Goal: Entertainment & Leisure: Consume media (video, audio)

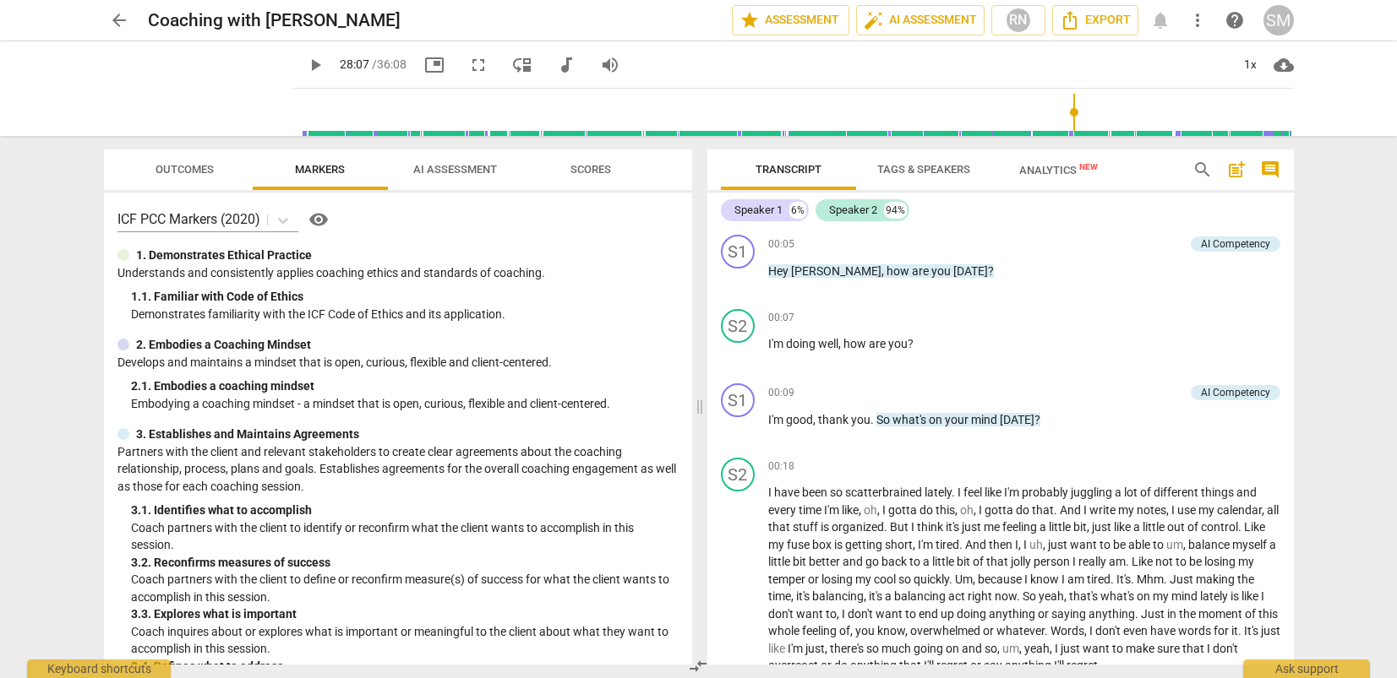
scroll to position [6516, 0]
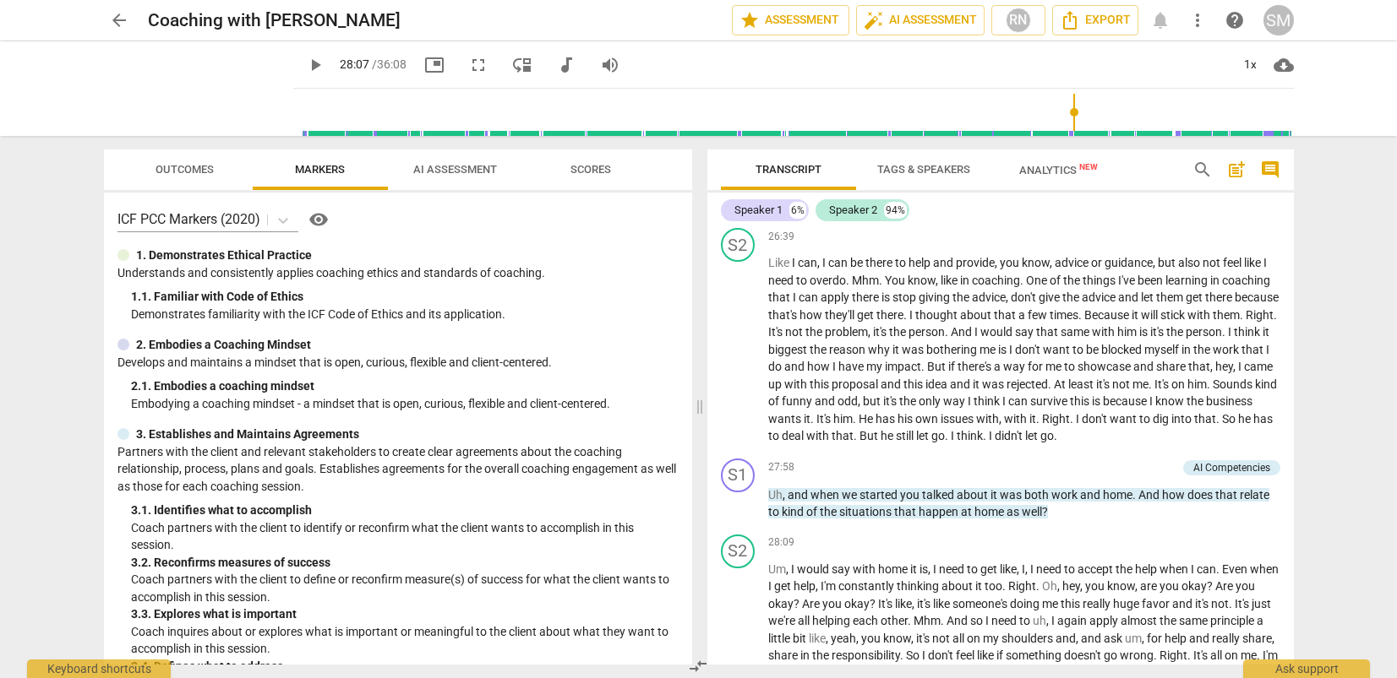
click at [305, 63] on span "play_arrow" at bounding box center [315, 65] width 20 height 20
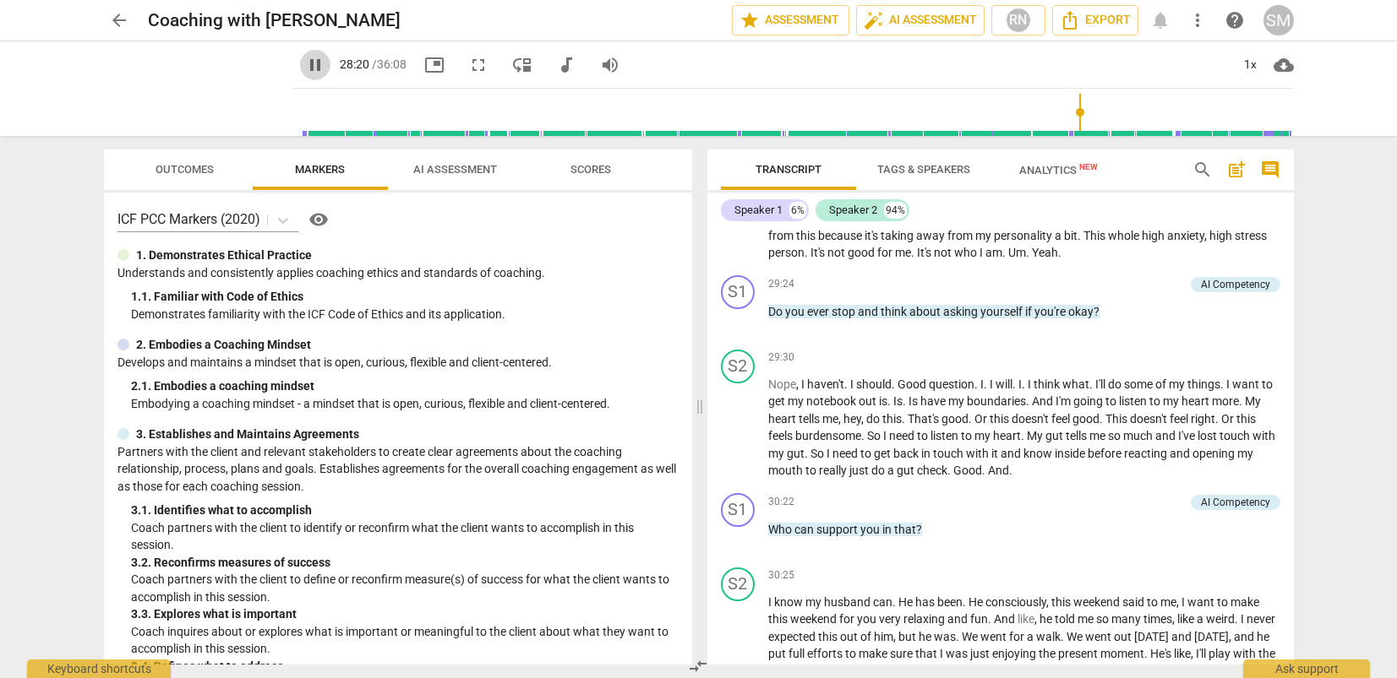
click at [305, 59] on span "pause" at bounding box center [315, 65] width 20 height 20
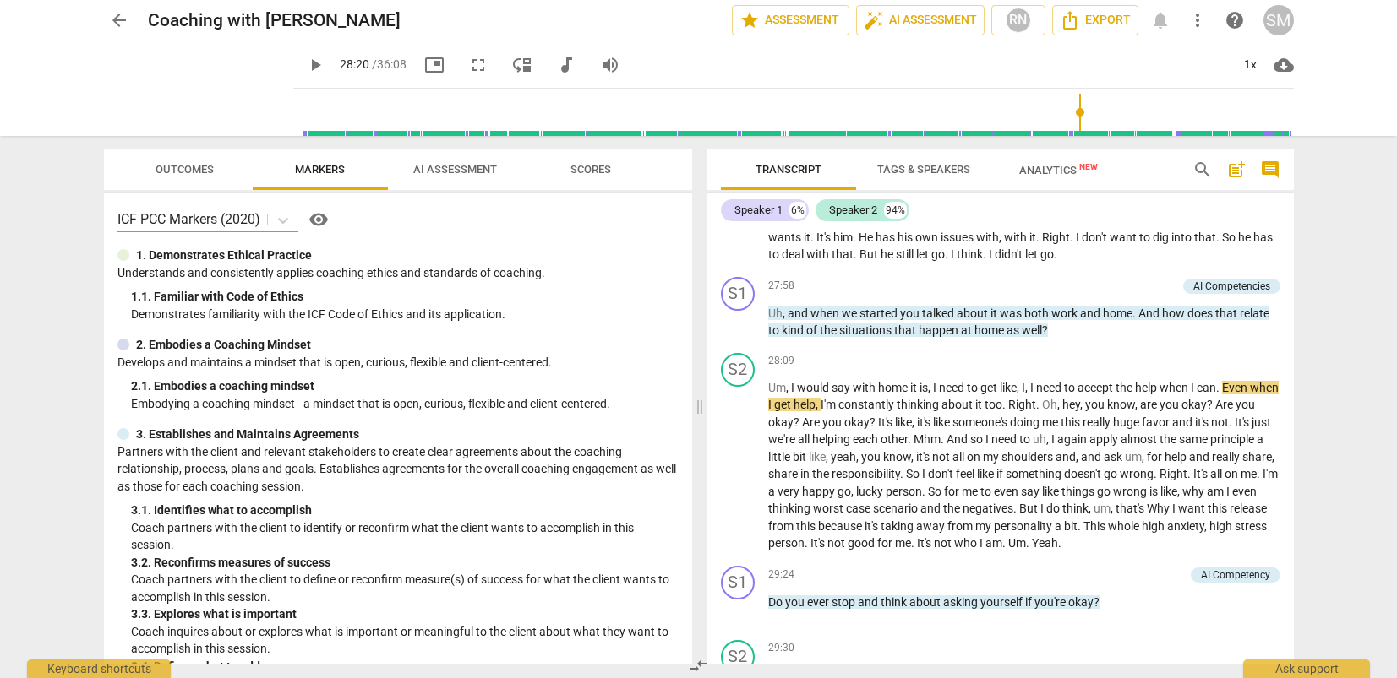
scroll to position [6470, 0]
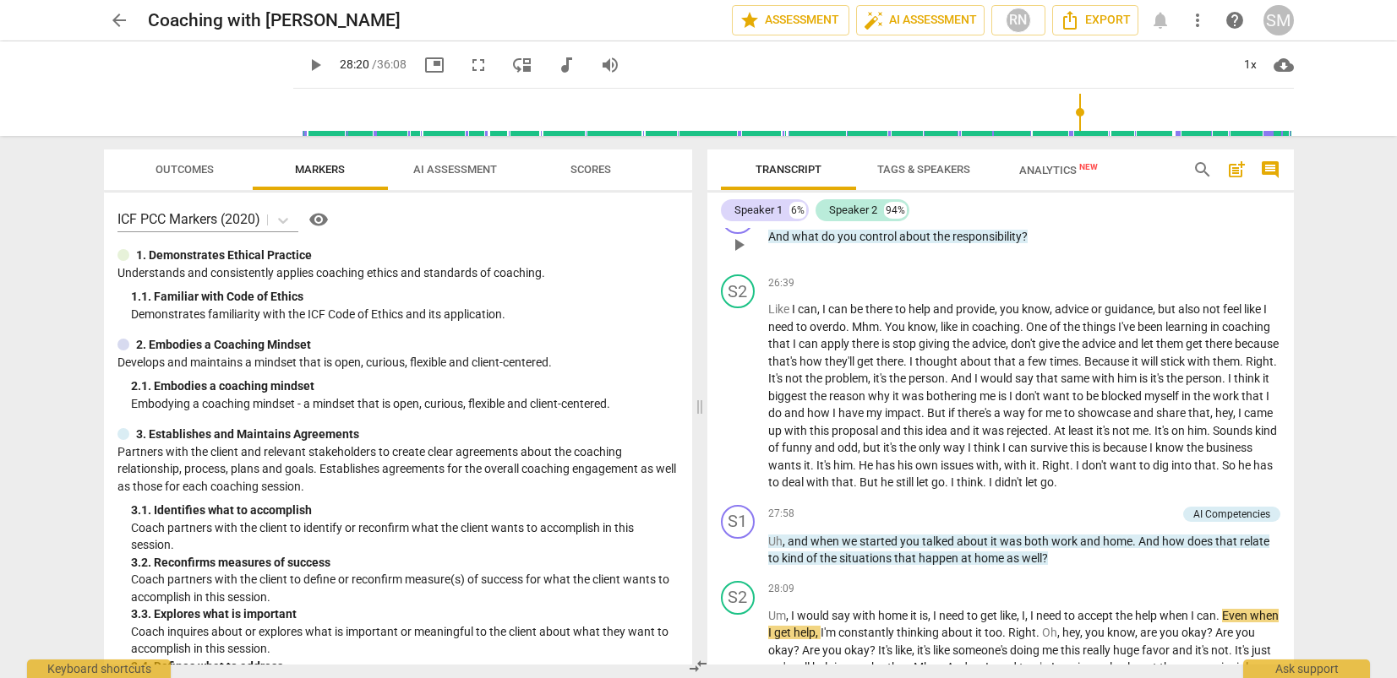
click at [770, 243] on span "And" at bounding box center [780, 237] width 24 height 14
click at [770, 0] on body "arrow_back Coaching with [PERSON_NAME] edit star Assessment auto_fix_high AI As…" at bounding box center [698, 0] width 1397 height 0
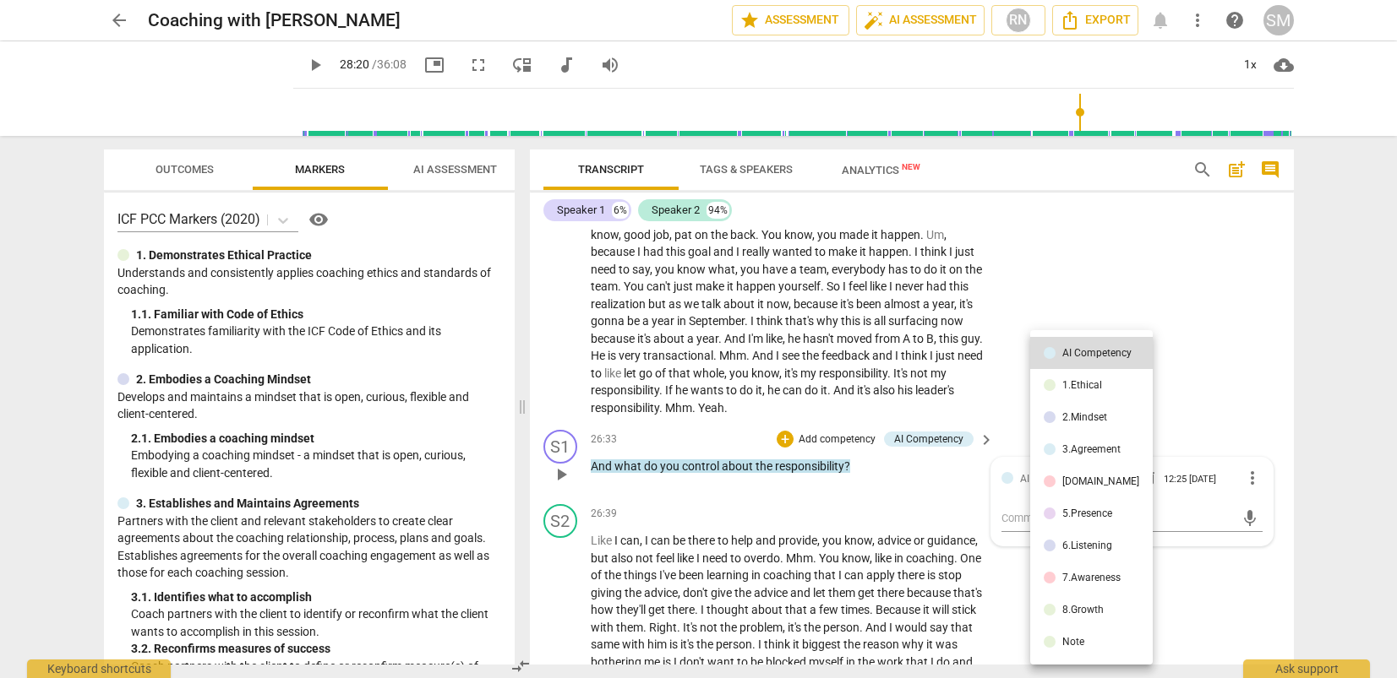
scroll to position [7343, 0]
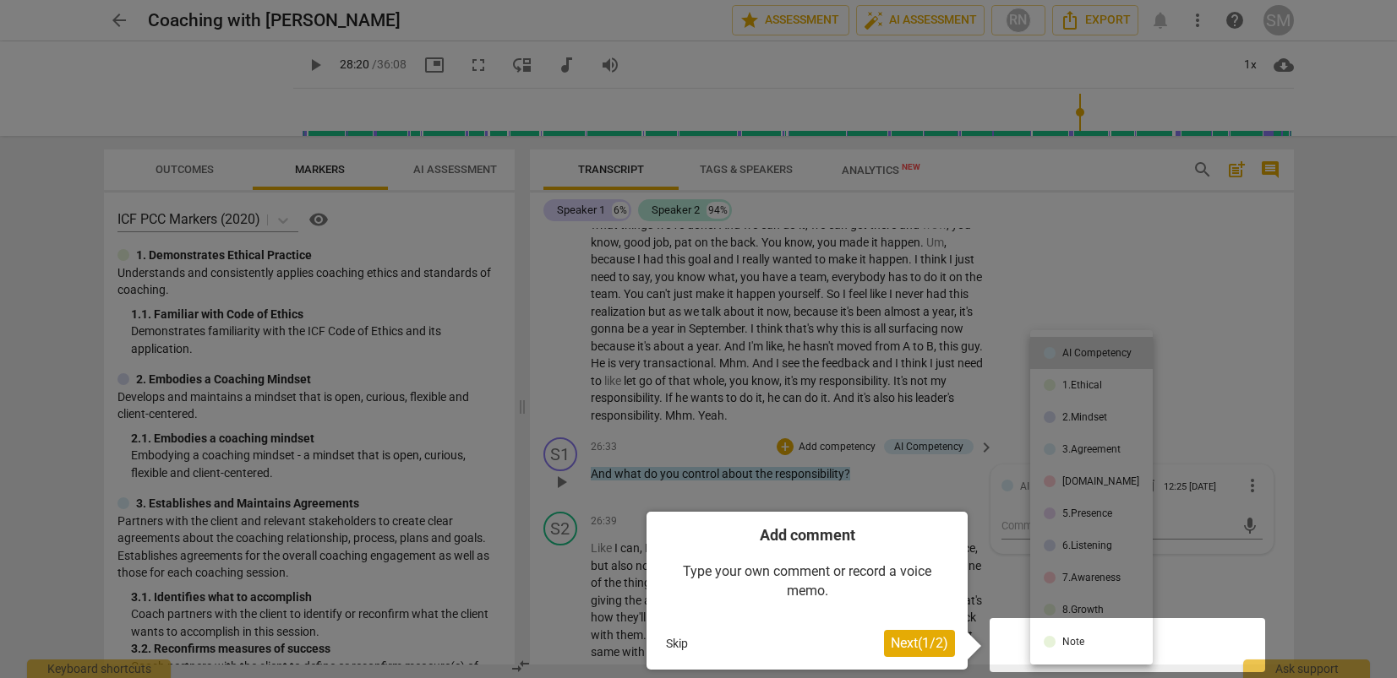
click at [594, 587] on div at bounding box center [698, 339] width 1397 height 678
click at [593, 594] on div at bounding box center [698, 339] width 1397 height 678
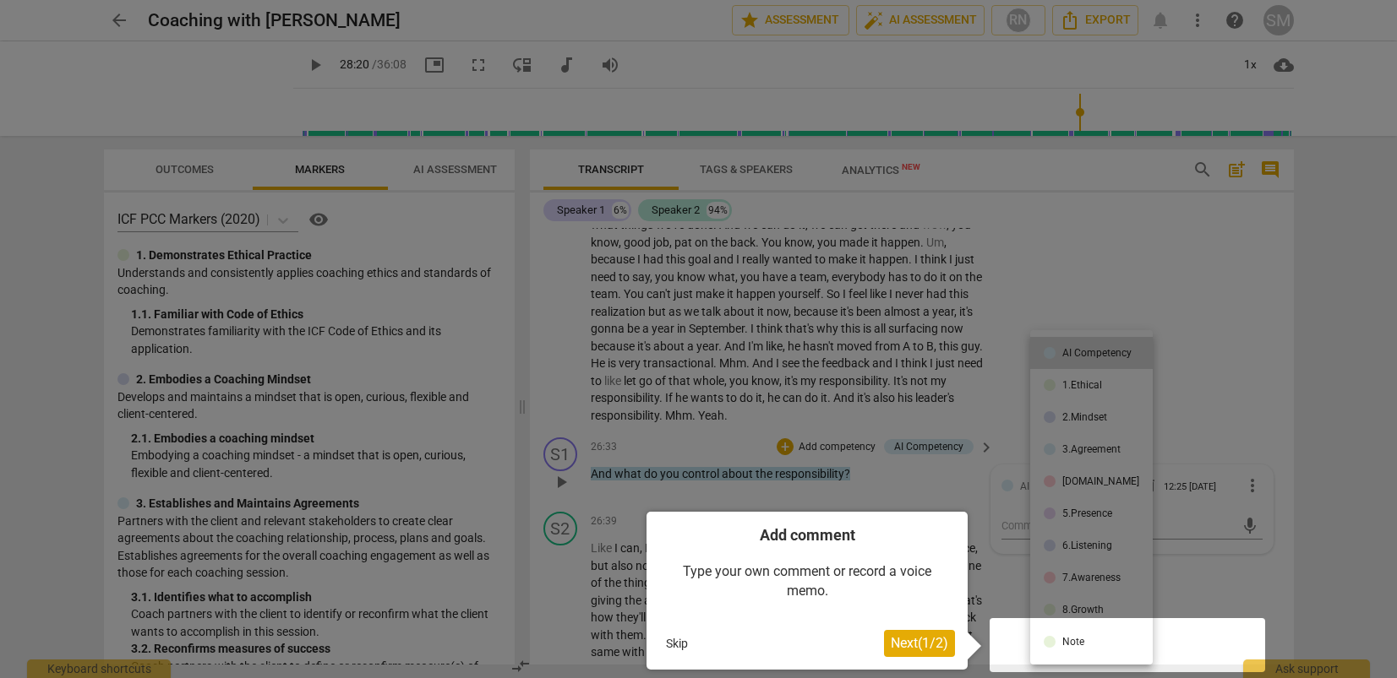
click at [678, 639] on button "Skip" at bounding box center [676, 643] width 35 height 25
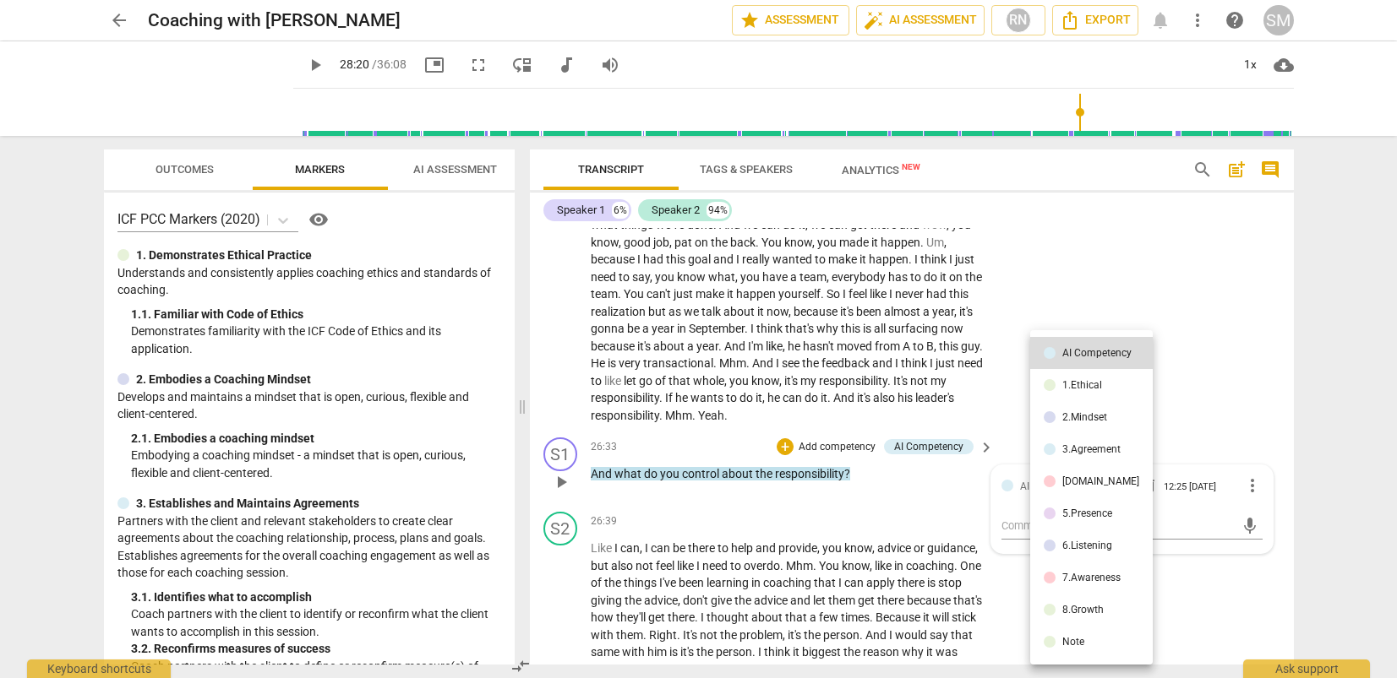
click at [613, 592] on div at bounding box center [698, 339] width 1397 height 678
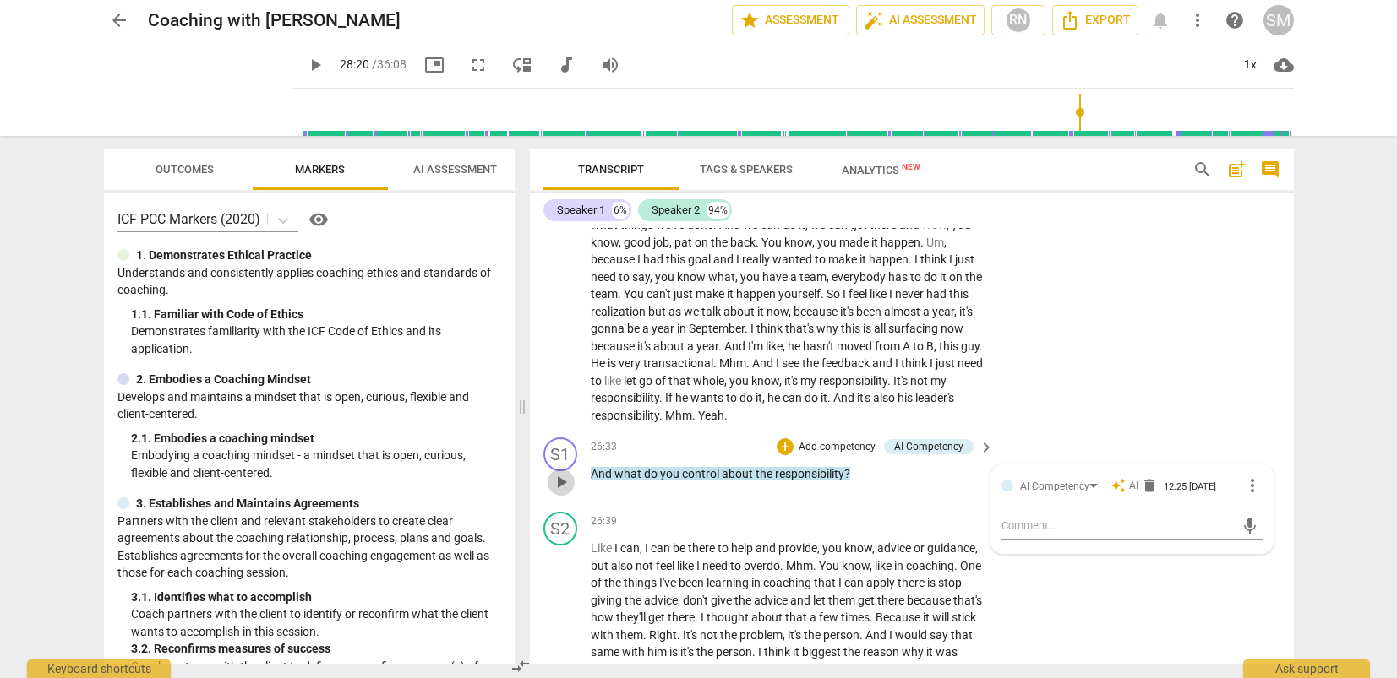
click at [561, 493] on span "play_arrow" at bounding box center [561, 482] width 20 height 20
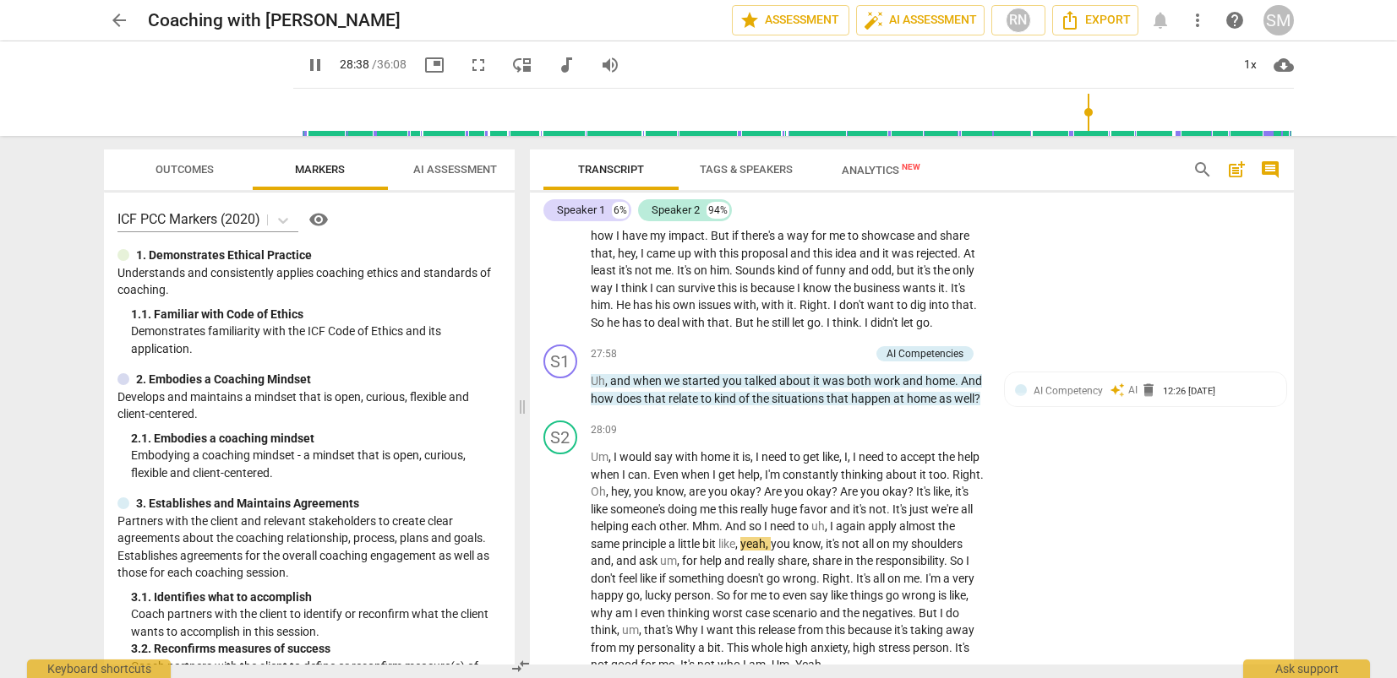
scroll to position [8241, 0]
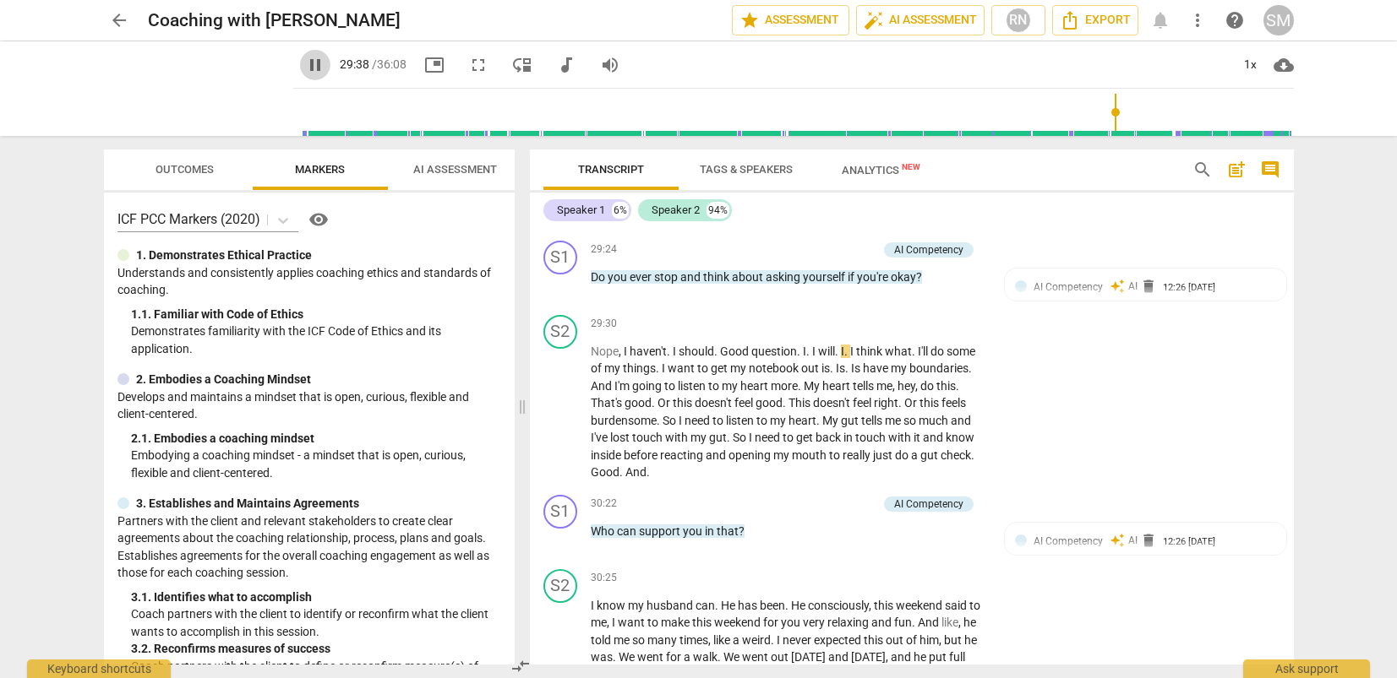
click at [305, 68] on span "pause" at bounding box center [315, 65] width 20 height 20
click at [1173, 234] on div "S2 play_arrow pause 28:09 + Add competency keyboard_arrow_right Um , I would sa…" at bounding box center [912, 100] width 764 height 267
click at [1095, 234] on div "S2 play_arrow pause 28:09 + Add competency keyboard_arrow_right Um , I would sa…" at bounding box center [912, 100] width 764 height 267
click at [305, 67] on span "play_arrow" at bounding box center [315, 65] width 20 height 20
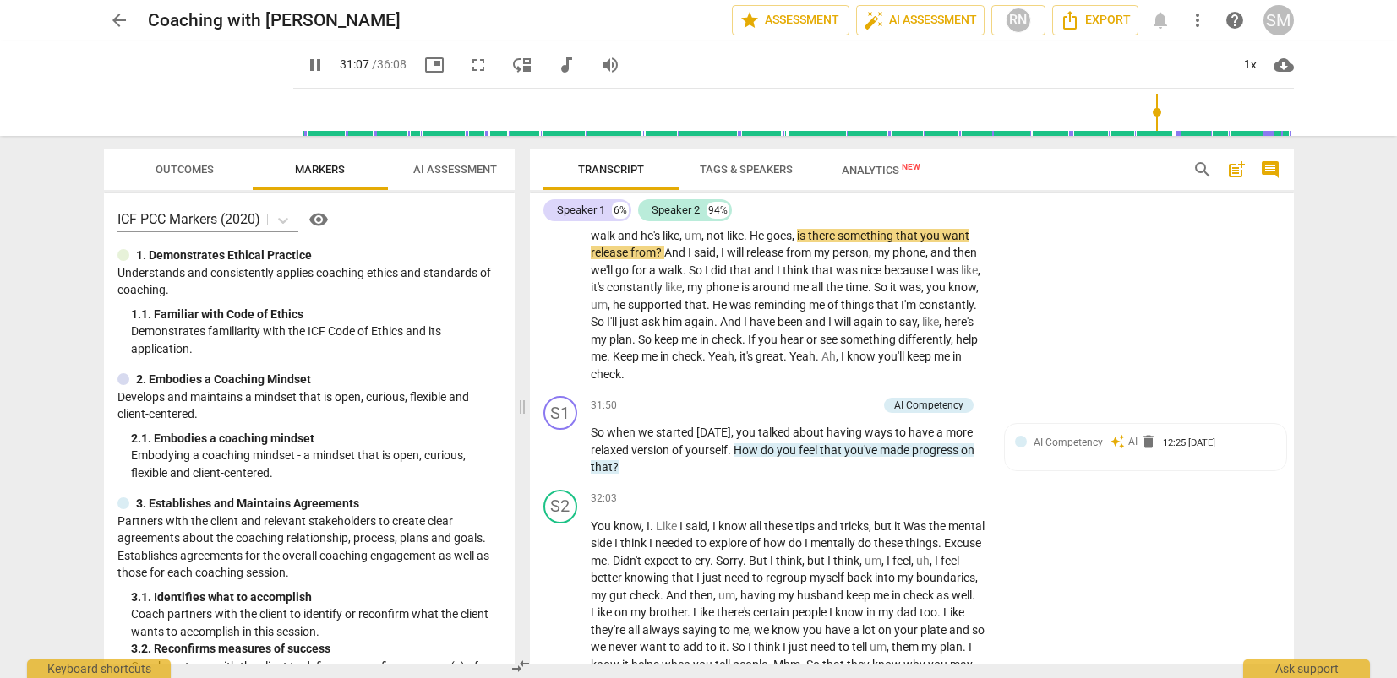
click at [305, 68] on span "pause" at bounding box center [315, 65] width 20 height 20
click at [305, 72] on span "play_arrow" at bounding box center [315, 65] width 20 height 20
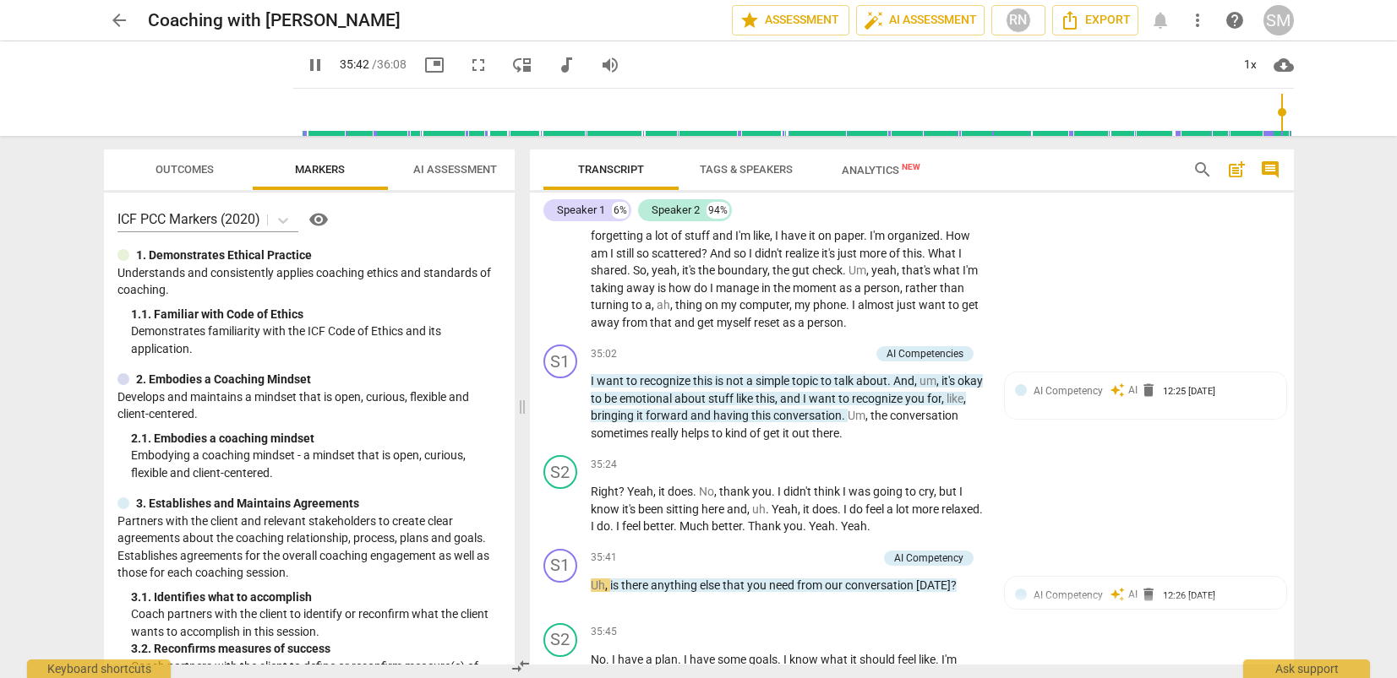
scroll to position [10134, 0]
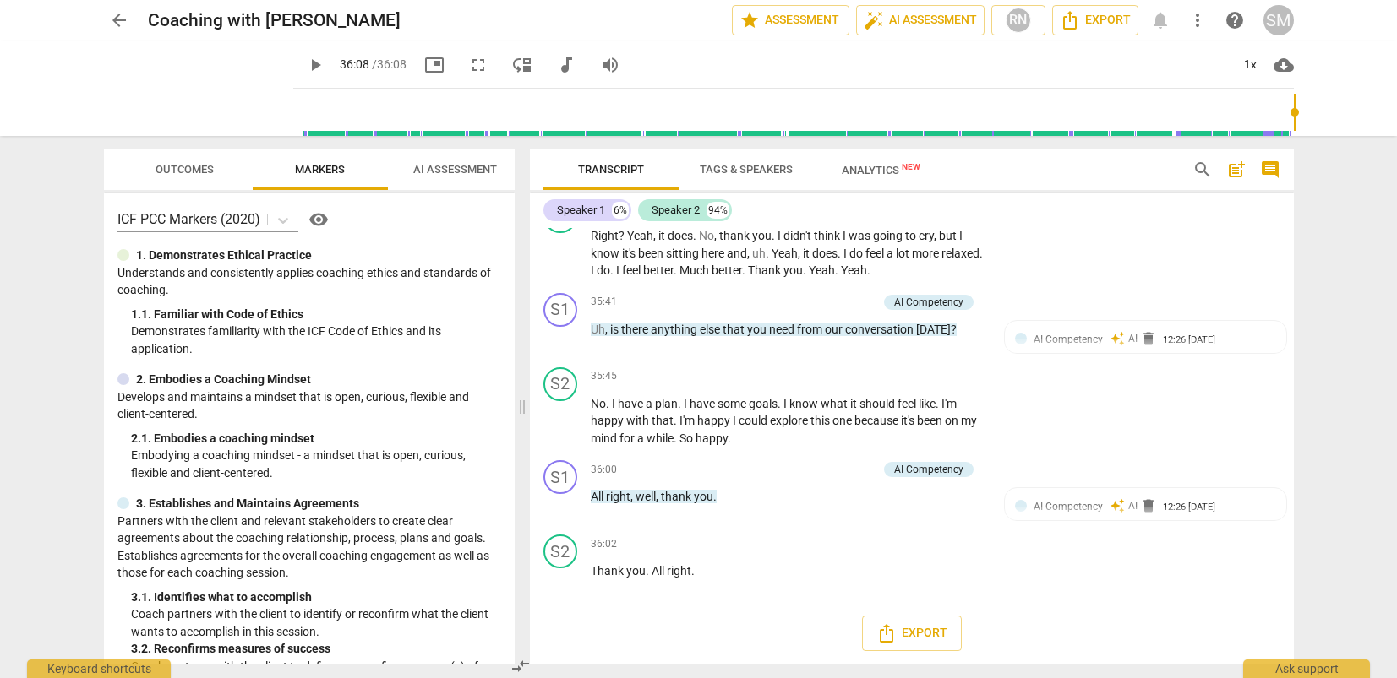
type input "2168"
click at [686, 67] on div "play_arrow 36:08 / 36:08 picture_in_picture fullscreen move_down audiotrack vol…" at bounding box center [793, 64] width 1000 height 47
click at [932, 464] on div "AI Competency" at bounding box center [928, 469] width 69 height 15
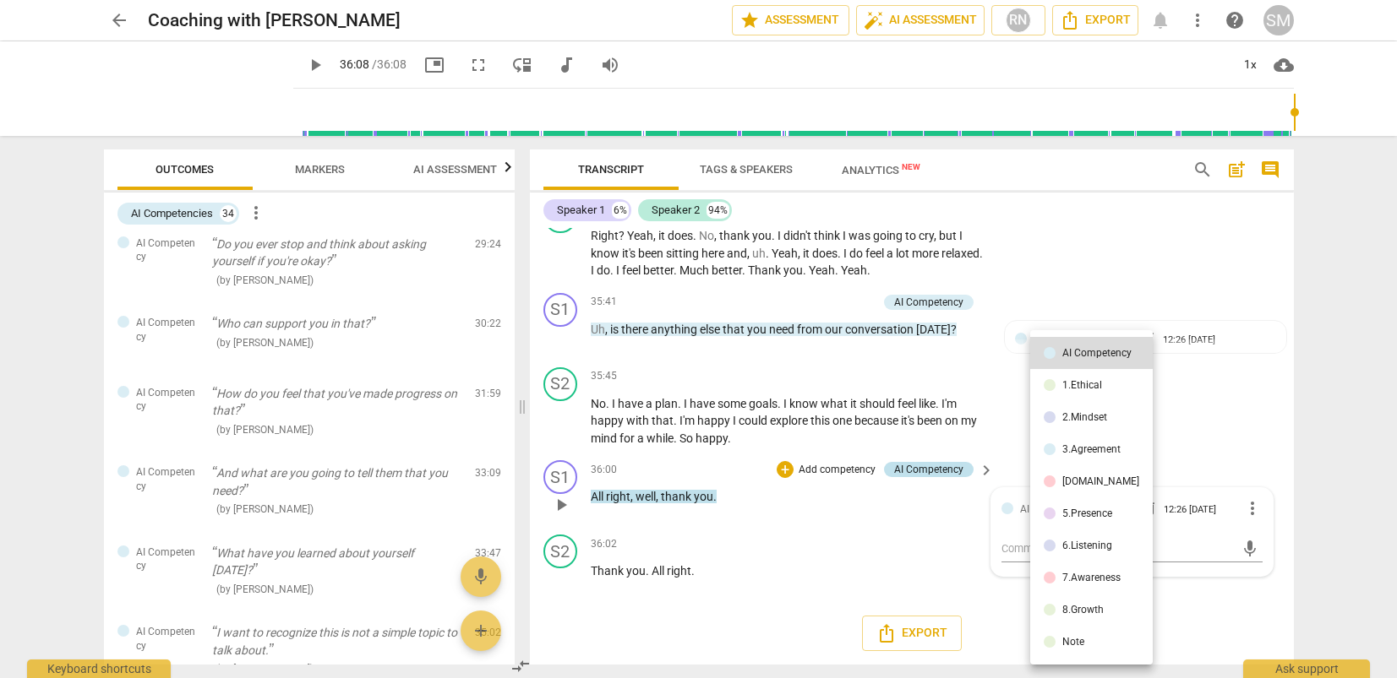
scroll to position [2201, 0]
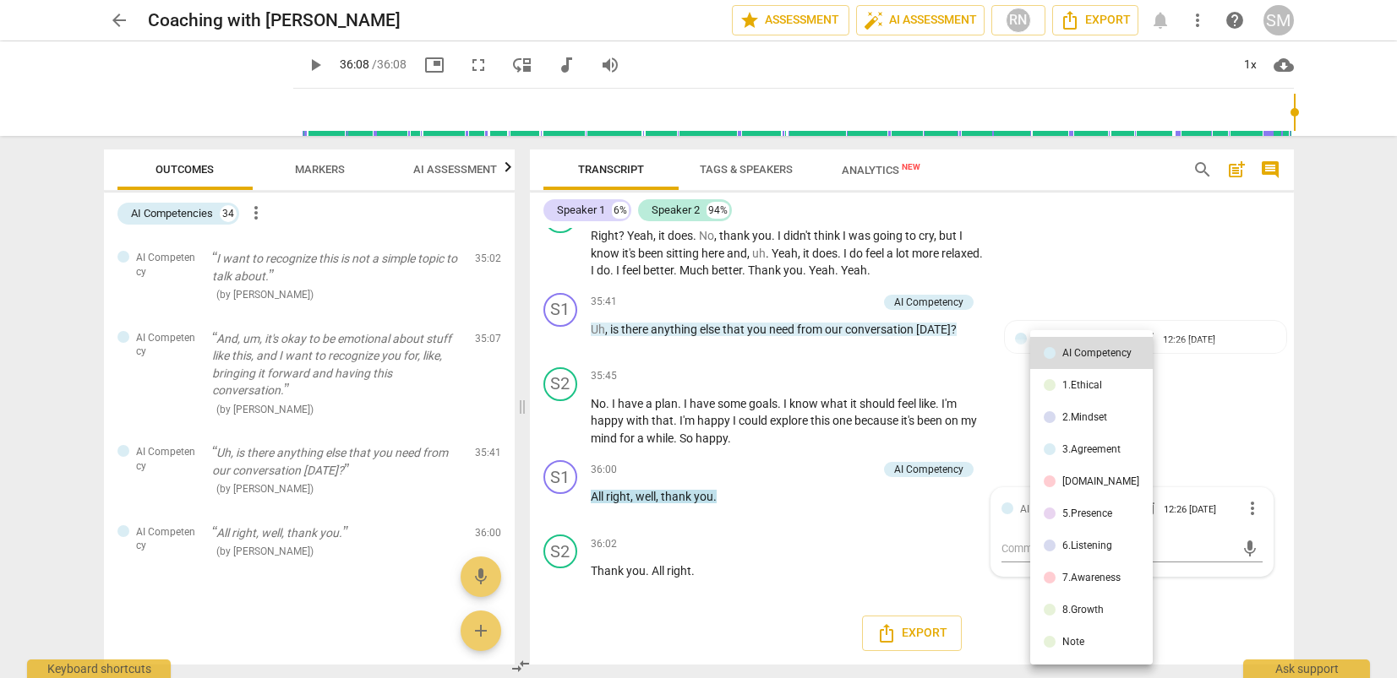
click at [1157, 297] on div at bounding box center [698, 339] width 1397 height 678
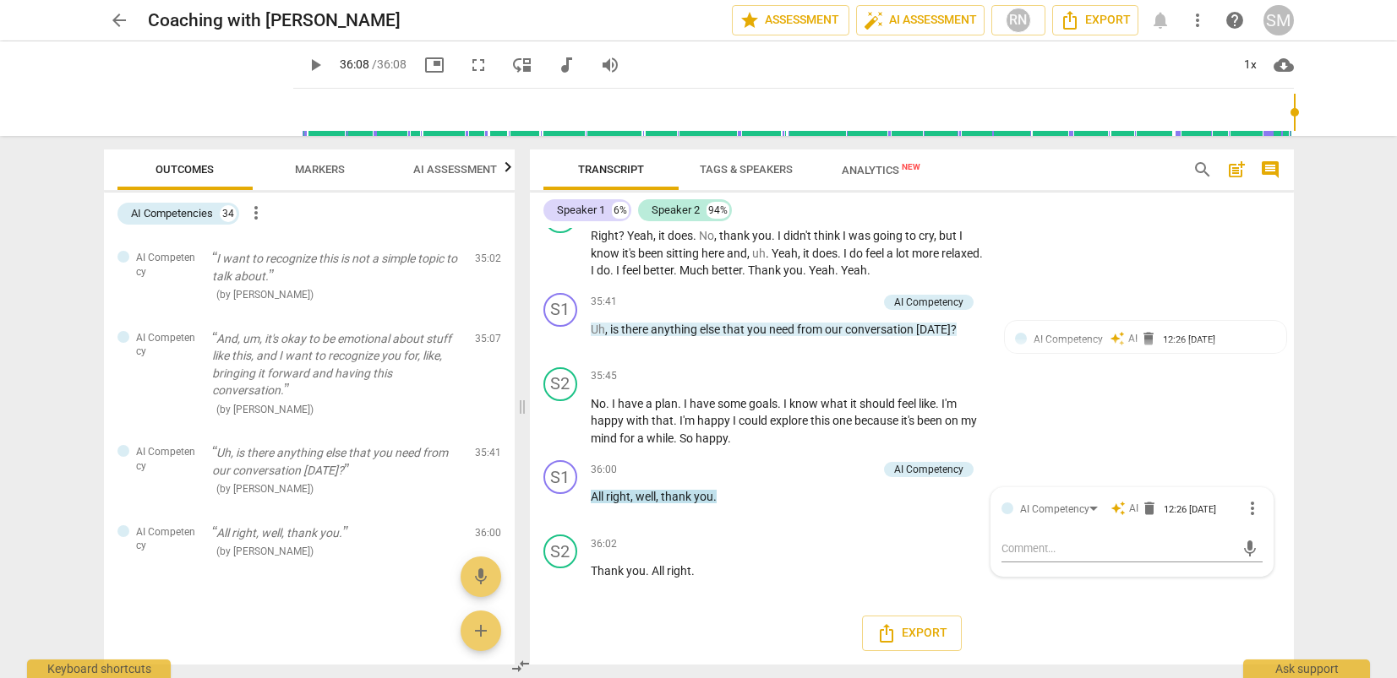
click at [1326, 521] on div "arrow_back Coaching with [PERSON_NAME] edit star Assessment auto_fix_high AI As…" at bounding box center [698, 339] width 1397 height 678
